Goal: Navigation & Orientation: Understand site structure

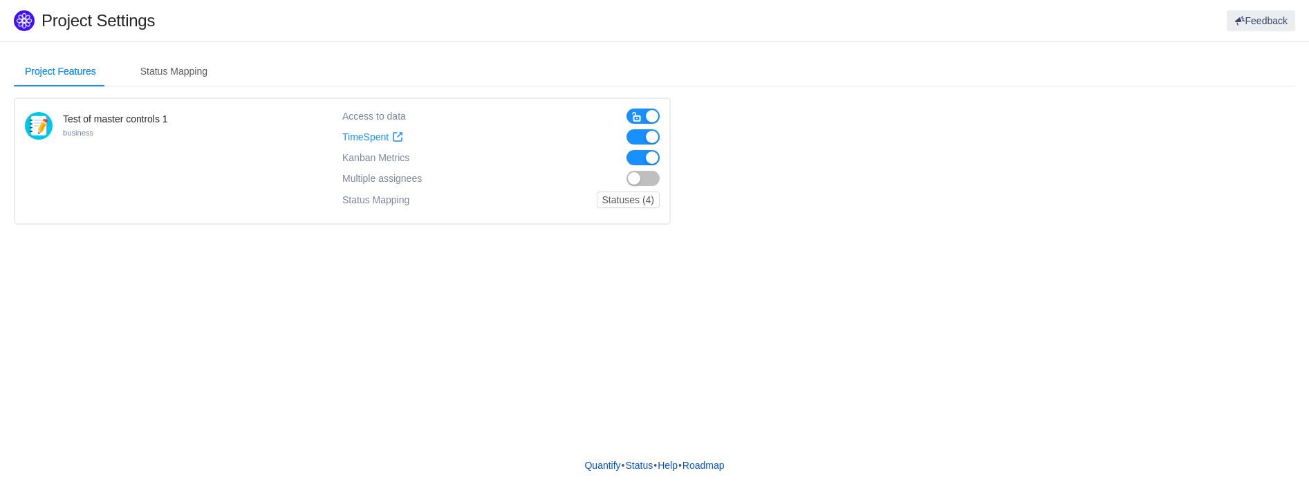
click at [382, 158] on span "Kanban Metrics" at bounding box center [375, 157] width 67 height 11
click at [194, 71] on div "Status Mapping" at bounding box center [173, 71] width 89 height 31
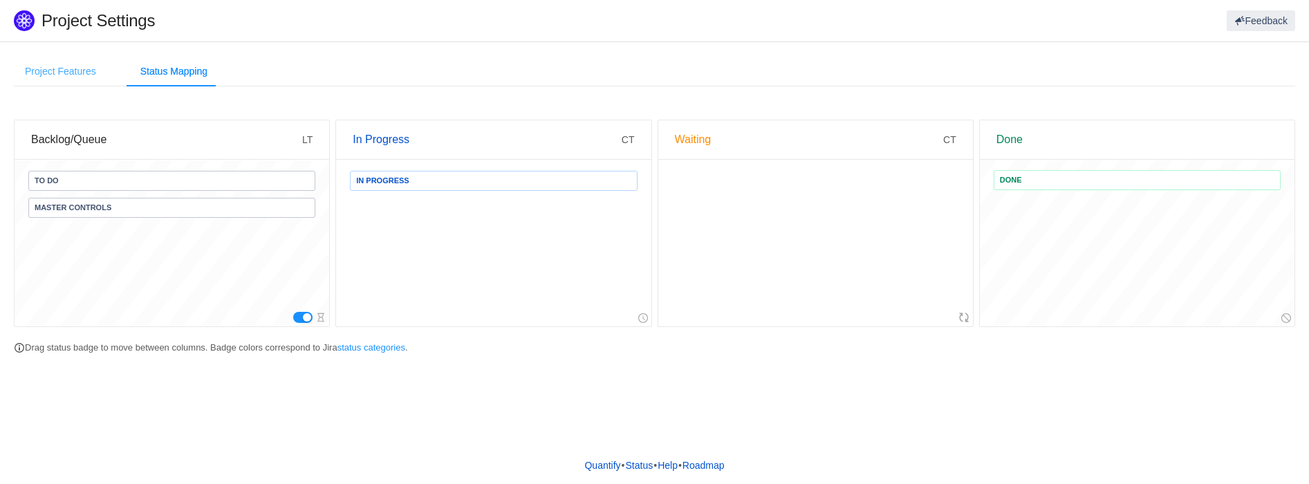
click at [73, 81] on div "Project Features" at bounding box center [60, 71] width 93 height 31
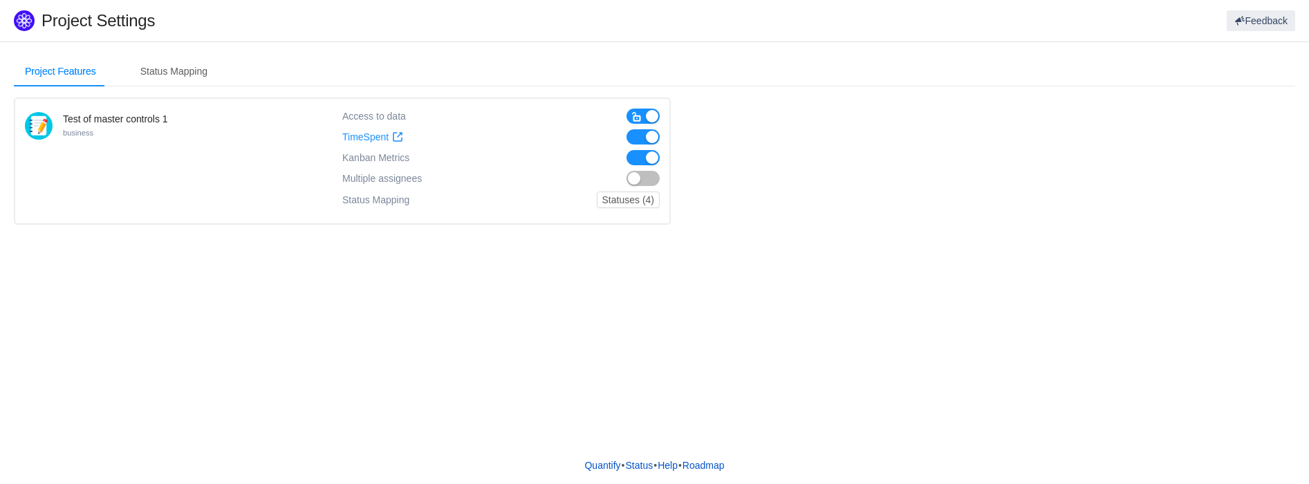
click at [364, 115] on div "Access to data" at bounding box center [374, 116] width 64 height 15
click at [360, 157] on span "Kanban Metrics" at bounding box center [375, 157] width 67 height 11
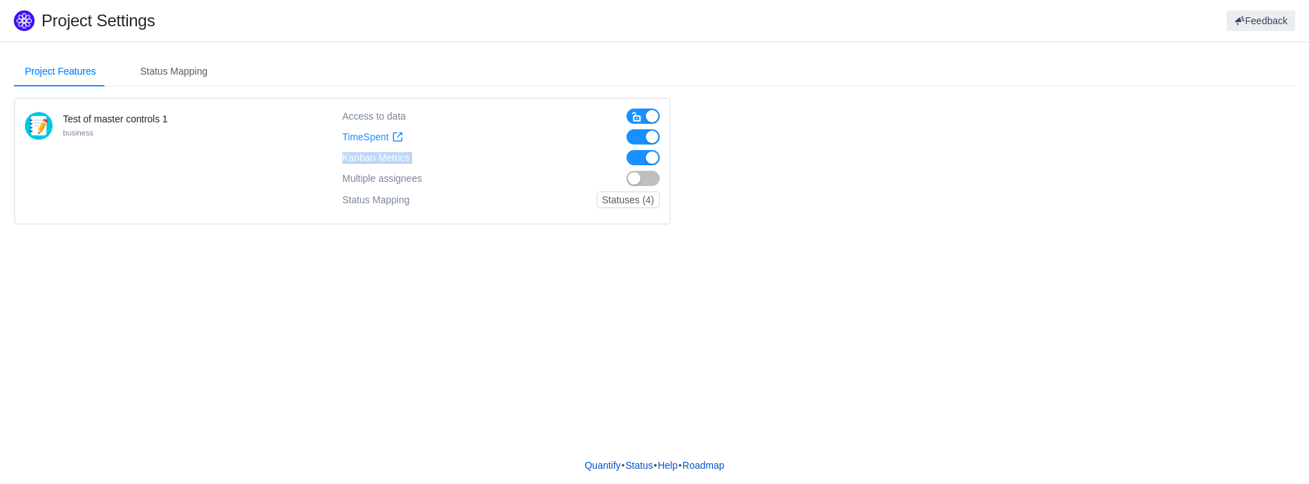
click at [360, 157] on span "Kanban Metrics" at bounding box center [375, 157] width 67 height 11
click at [353, 173] on span "Multiple assignees" at bounding box center [382, 179] width 80 height 12
